Goal: Check status

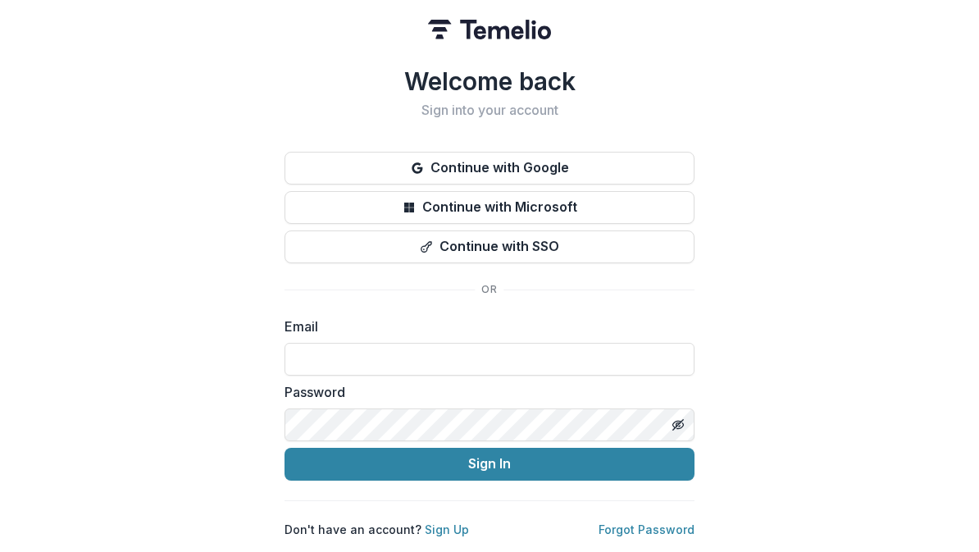
scroll to position [223, 0]
type input "**********"
click at [489, 457] on button "Sign In" at bounding box center [489, 464] width 410 height 33
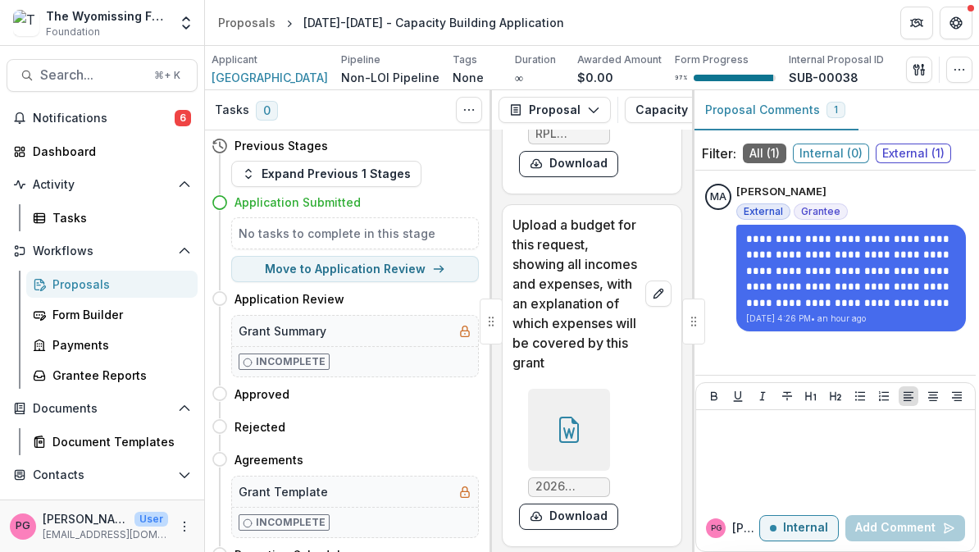
scroll to position [25555, 0]
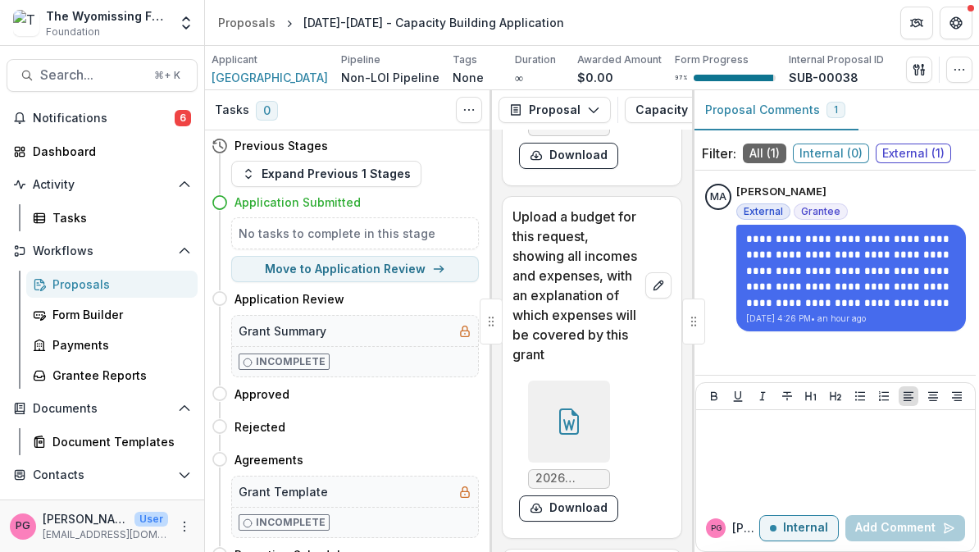
click at [578, 471] on span "2026 Budget-Community Engagement Coordinator [PERSON_NAME].docx" at bounding box center [568, 478] width 67 height 14
click at [588, 380] on div at bounding box center [569, 421] width 82 height 82
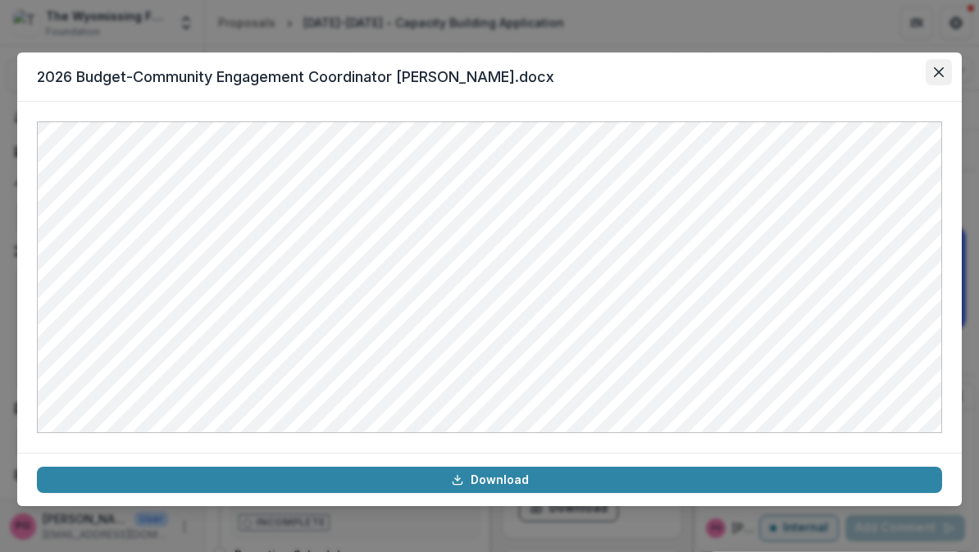
click at [938, 76] on icon "Close" at bounding box center [939, 72] width 10 height 10
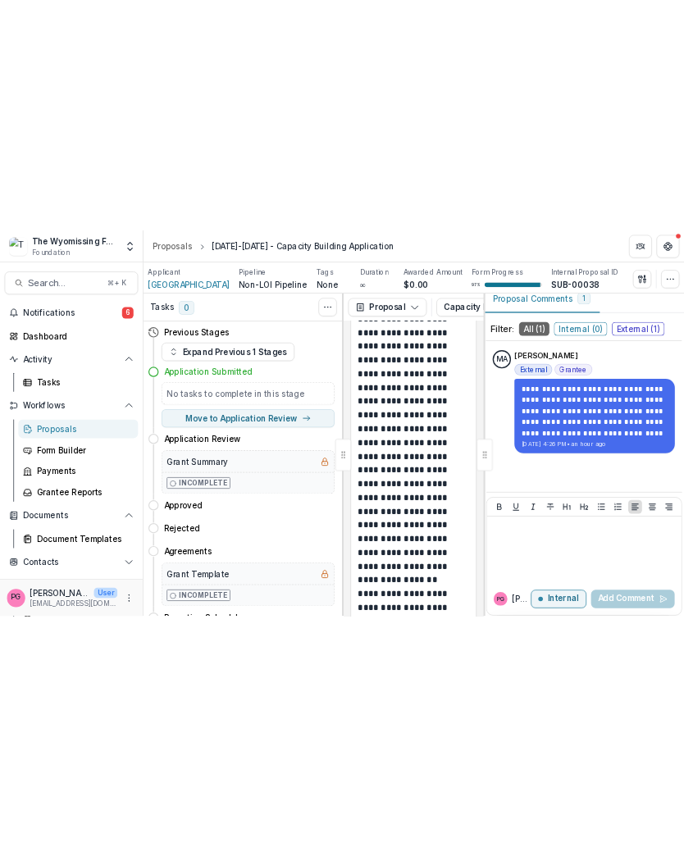
scroll to position [11, 0]
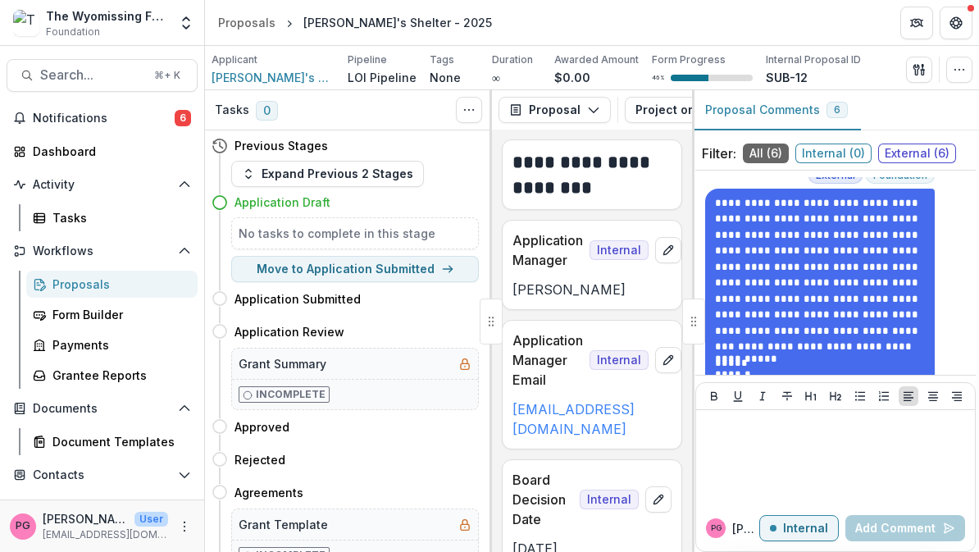
scroll to position [1950, 0]
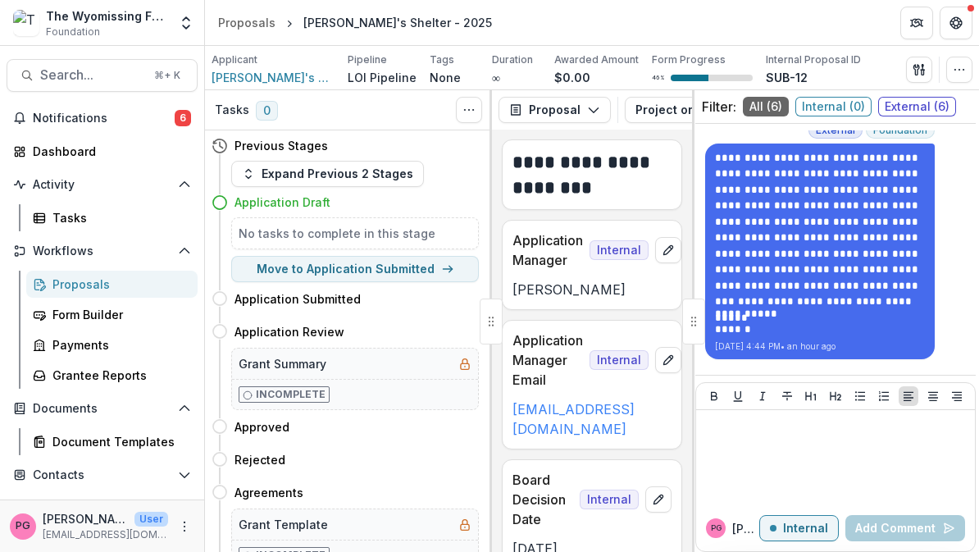
click at [911, 361] on div "**********" at bounding box center [835, 320] width 287 height 461
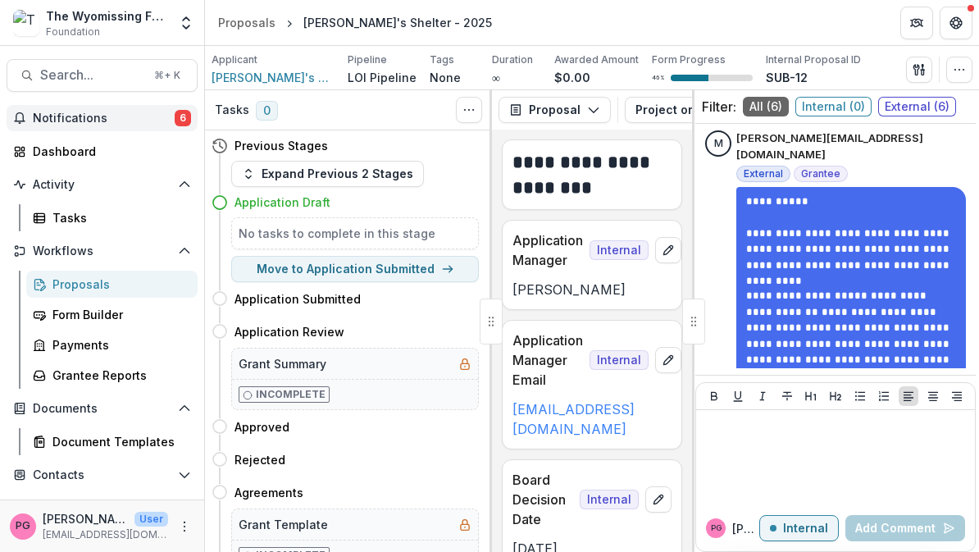
click at [86, 115] on span "Notifications" at bounding box center [104, 118] width 142 height 14
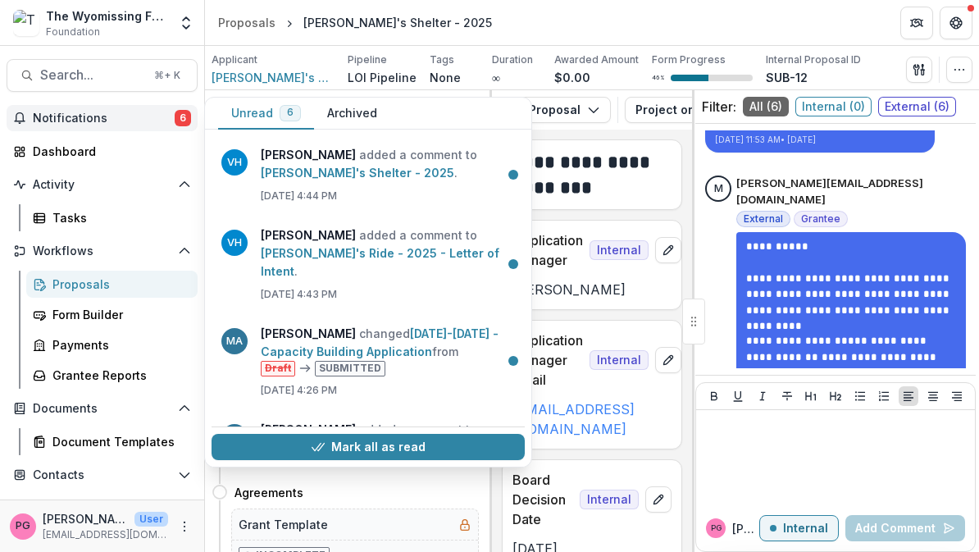
scroll to position [879, 0]
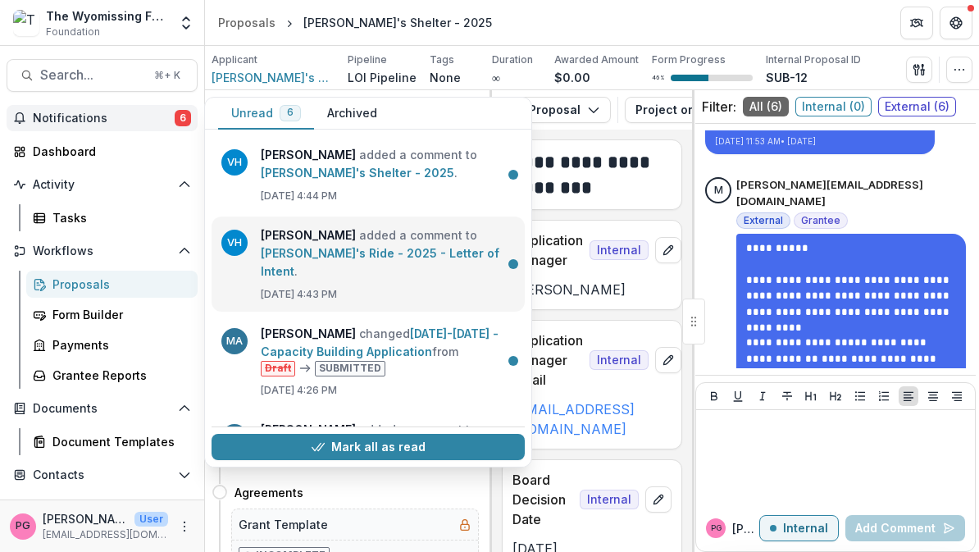
click at [269, 246] on link "Danny's Ride - 2025 - Letter of Intent" at bounding box center [380, 262] width 239 height 32
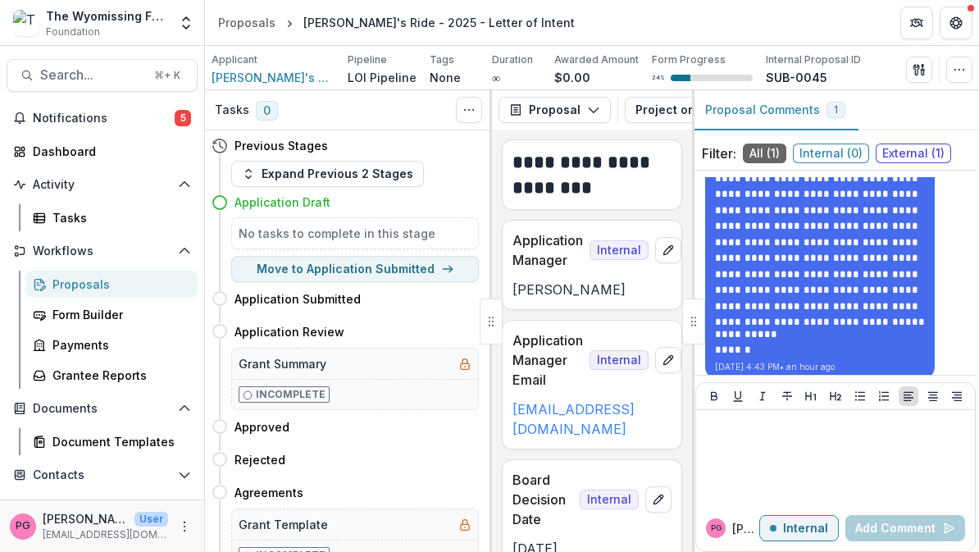
scroll to position [62, 0]
